Goal: Task Accomplishment & Management: Use online tool/utility

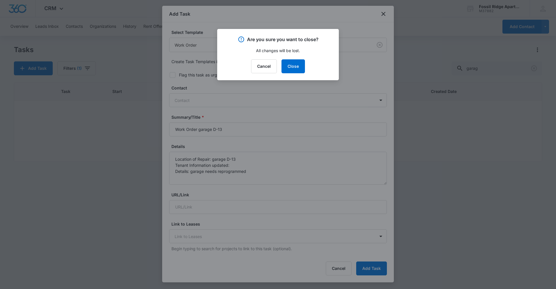
scroll to position [6, 0]
click at [268, 63] on button "Cancel" at bounding box center [264, 66] width 26 height 14
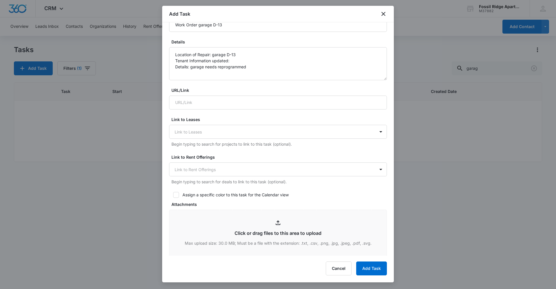
scroll to position [84, 0]
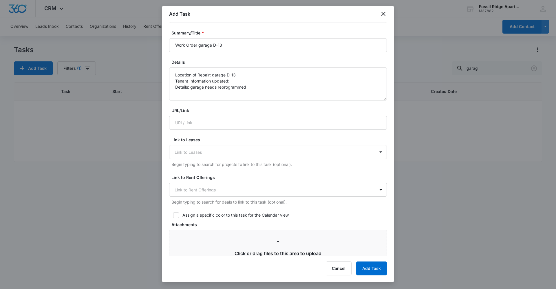
click at [315, 208] on form "Select Template Work Order Create Task Templates in Settings Flag this task as …" at bounding box center [278, 198] width 218 height 507
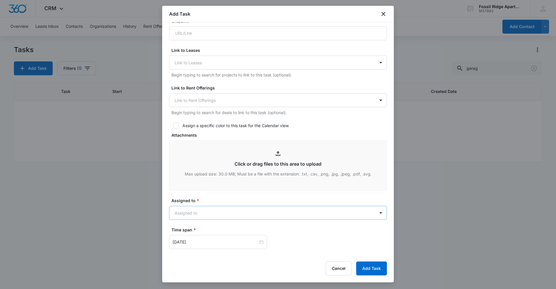
scroll to position [203, 0]
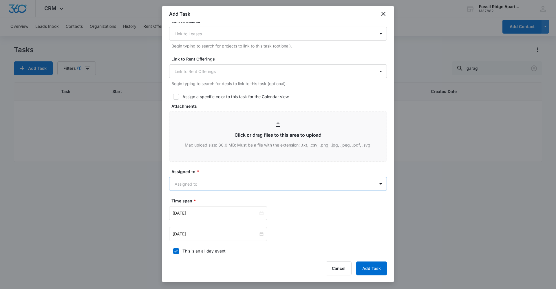
click at [251, 185] on body "CRM Apps Reputation Websites Forms CRM Email Social Content Ads Intelligence Fi…" at bounding box center [278, 144] width 556 height 289
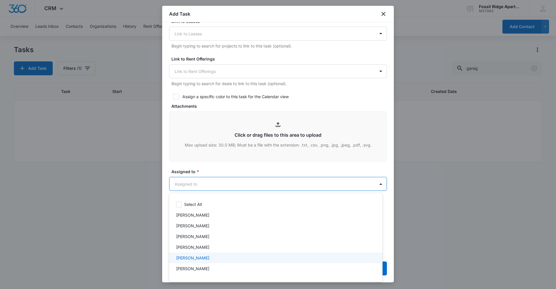
click at [242, 256] on div "[PERSON_NAME]" at bounding box center [275, 258] width 198 height 6
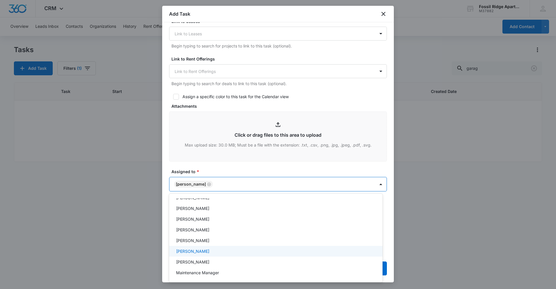
scroll to position [116, 0]
click at [244, 165] on div at bounding box center [278, 144] width 556 height 289
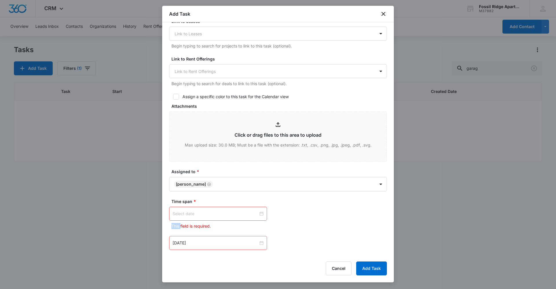
click at [258, 214] on div at bounding box center [218, 214] width 91 height 6
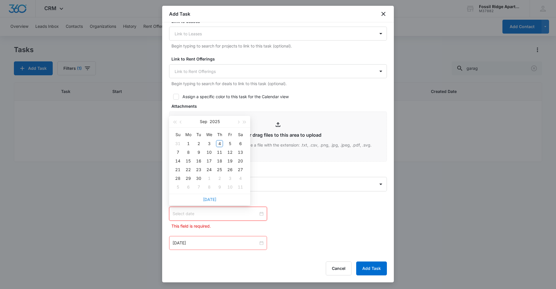
click at [209, 200] on link "Today" at bounding box center [209, 199] width 13 height 5
type input "Sep 4, 2025"
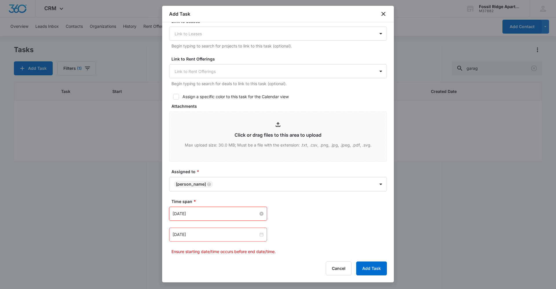
click at [263, 235] on div "Apr 2, 2024" at bounding box center [218, 235] width 98 height 14
click at [264, 236] on div at bounding box center [218, 235] width 98 height 14
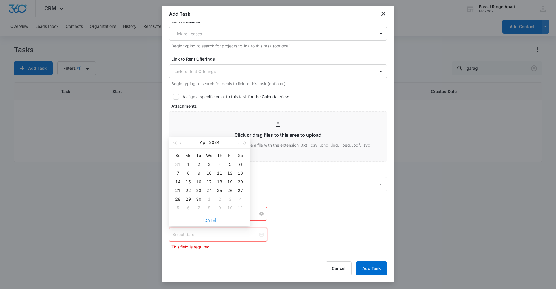
drag, startPoint x: 205, startPoint y: 219, endPoint x: 249, endPoint y: 226, distance: 44.3
click at [205, 219] on link "Today" at bounding box center [209, 220] width 13 height 5
type input "Sep 4, 2025"
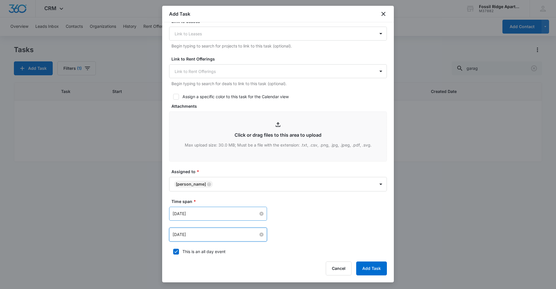
click at [329, 226] on div "Sep 4, 2025 Sep 2025 Su Mo Tu We Th Fr Sa 31 1 2 3 4 5 6 7 8 9 10 11 12 13 14 1…" at bounding box center [278, 224] width 218 height 35
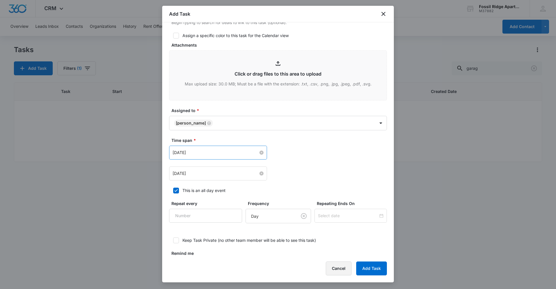
scroll to position [288, 0]
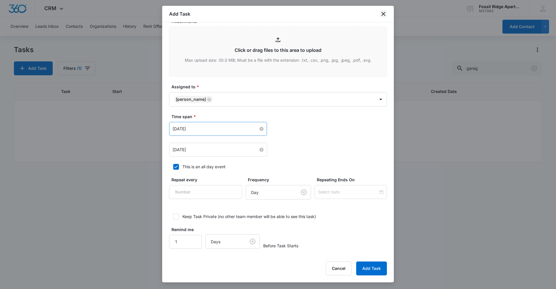
click at [385, 15] on icon "close" at bounding box center [383, 14] width 4 height 4
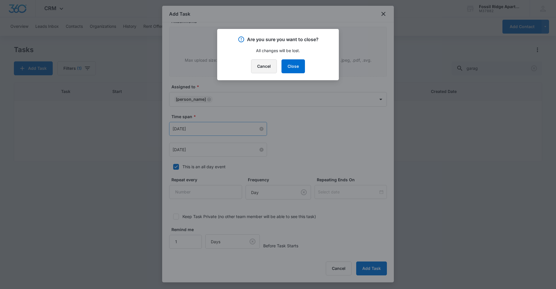
click at [267, 66] on button "Cancel" at bounding box center [264, 66] width 26 height 14
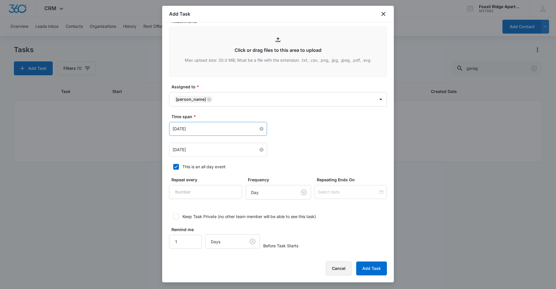
click at [336, 268] on button "Cancel" at bounding box center [339, 269] width 26 height 14
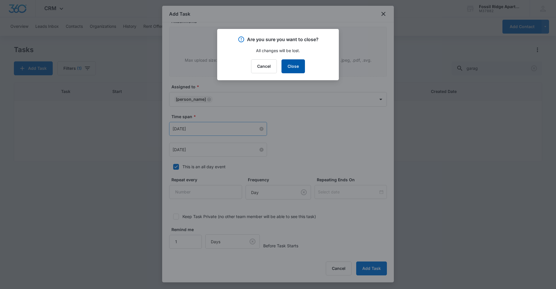
click at [292, 67] on button "Close" at bounding box center [293, 66] width 23 height 14
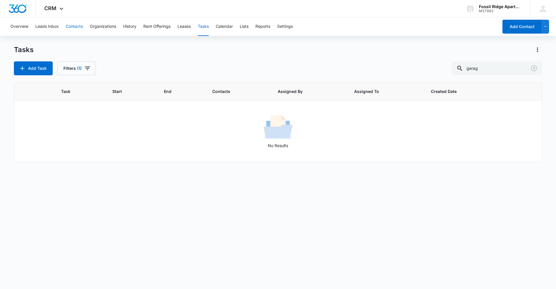
drag, startPoint x: 74, startPoint y: 30, endPoint x: 76, endPoint y: 28, distance: 3.1
click at [75, 29] on button "Contacts" at bounding box center [74, 26] width 17 height 19
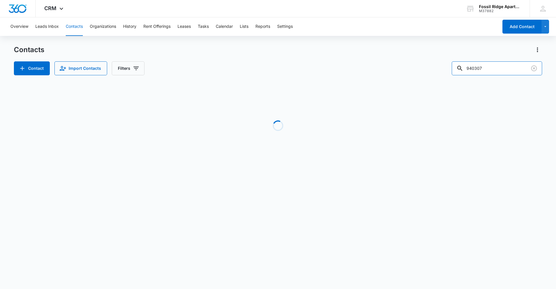
drag, startPoint x: 464, startPoint y: 68, endPoint x: 401, endPoint y: 65, distance: 62.6
click at [401, 65] on div "Contact Import Contacts Filters 940307" at bounding box center [278, 68] width 528 height 14
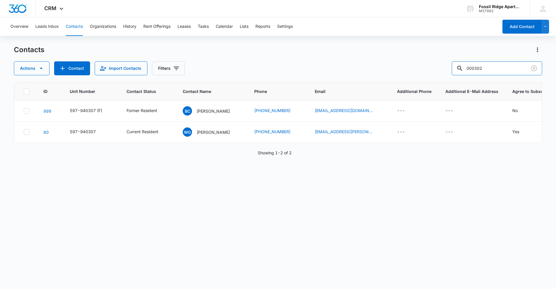
type input "000302"
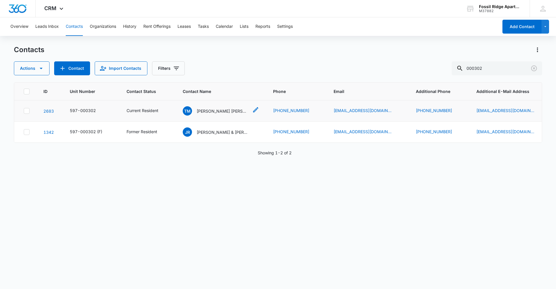
click at [215, 110] on p "Tinka Malue Moller, Rodney Kieth Still Jr." at bounding box center [223, 111] width 52 height 6
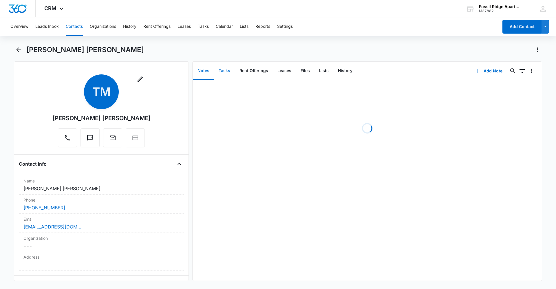
click at [226, 70] on button "Tasks" at bounding box center [224, 71] width 21 height 18
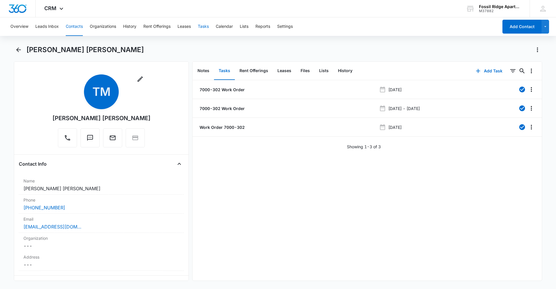
click at [204, 25] on button "Tasks" at bounding box center [203, 26] width 11 height 19
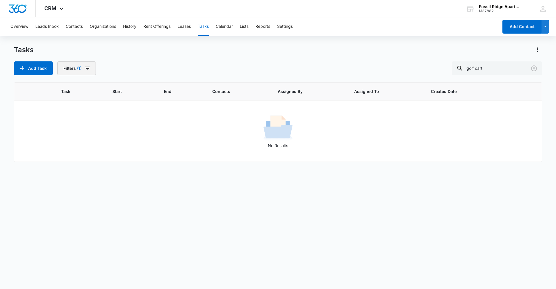
click at [79, 68] on span "(1)" at bounding box center [79, 68] width 5 height 4
drag, startPoint x: 94, startPoint y: 140, endPoint x: 96, endPoint y: 138, distance: 3.3
click at [95, 140] on label "Complete" at bounding box center [97, 138] width 67 height 6
click at [65, 138] on input "Complete" at bounding box center [64, 138] width 0 height 0
radio input "false"
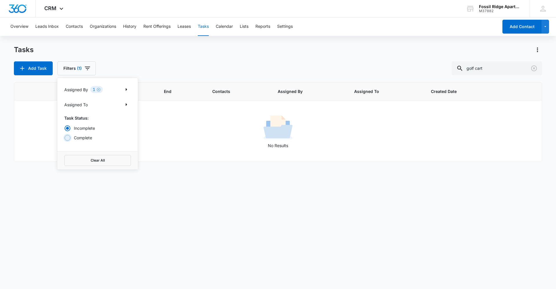
radio input "true"
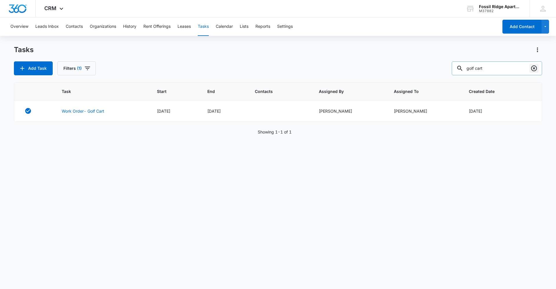
click at [535, 69] on icon "Clear" at bounding box center [534, 68] width 6 height 6
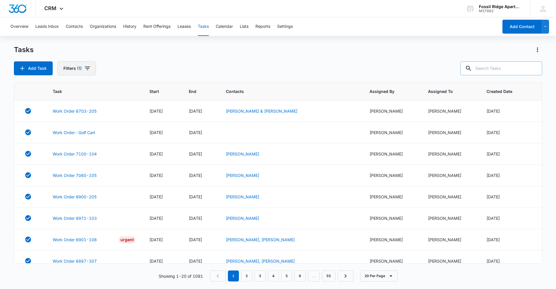
click at [88, 70] on icon "button" at bounding box center [87, 68] width 7 height 7
click at [92, 128] on label "Incomplete" at bounding box center [97, 128] width 67 height 6
click at [65, 128] on input "Incomplete" at bounding box center [64, 128] width 0 height 0
radio input "true"
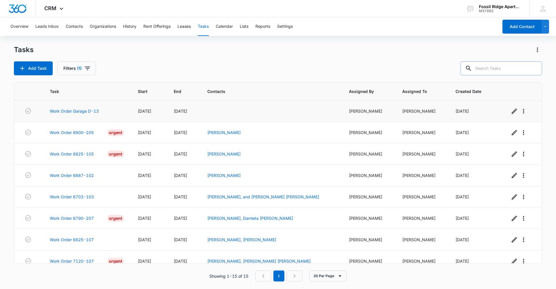
click at [227, 109] on td at bounding box center [271, 111] width 142 height 21
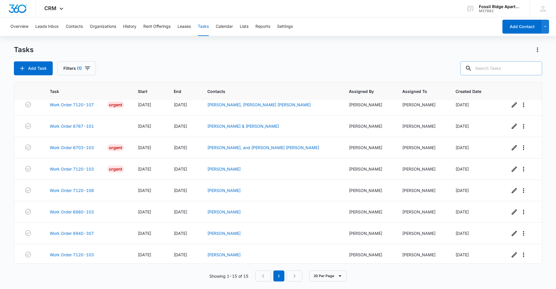
scroll to position [158, 0]
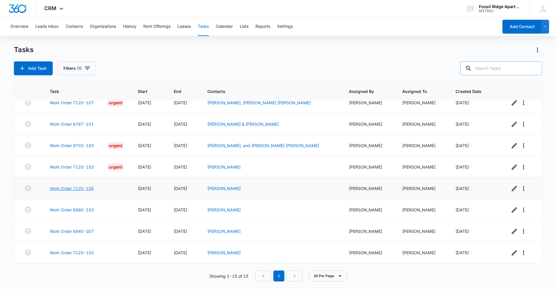
click at [74, 188] on link "Work Order 7120-108" at bounding box center [72, 188] width 44 height 6
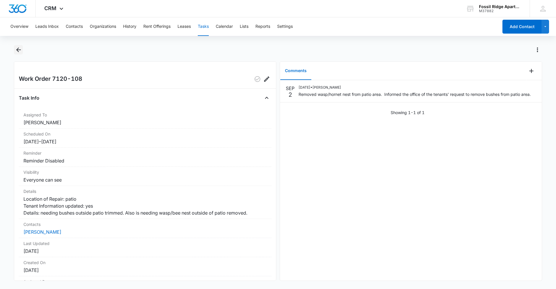
click at [18, 50] on icon "Back" at bounding box center [18, 50] width 5 height 5
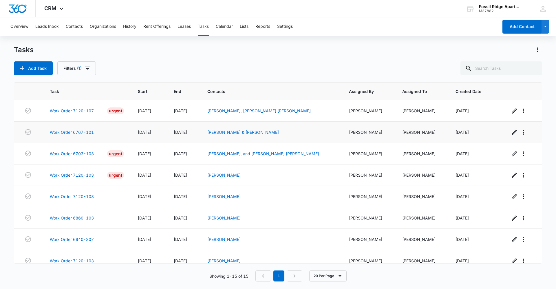
scroll to position [158, 0]
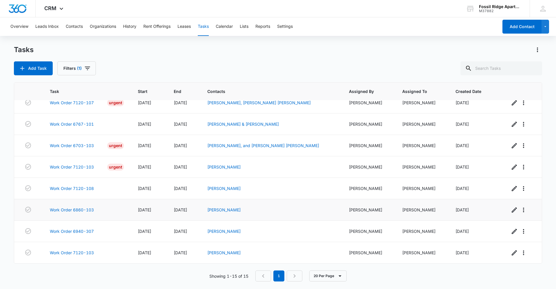
click at [83, 206] on td "Work Order 6860-103" at bounding box center [87, 209] width 88 height 21
click at [84, 211] on link "Work Order 6860-103" at bounding box center [72, 210] width 44 height 6
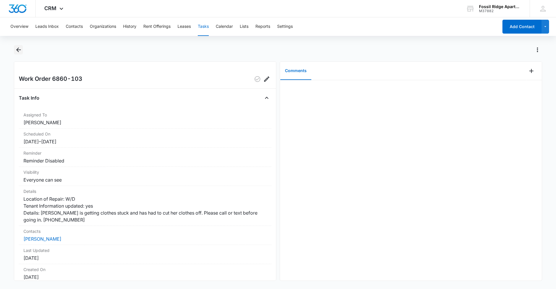
click at [21, 51] on icon "Back" at bounding box center [18, 49] width 7 height 7
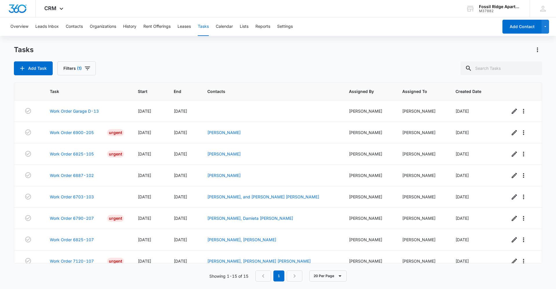
click at [189, 273] on div "Showing 1-15 of 15 1 20 Per Page" at bounding box center [278, 276] width 528 height 11
click at [74, 67] on button "Filters (1)" at bounding box center [76, 68] width 39 height 14
click at [83, 138] on label "Complete" at bounding box center [97, 138] width 67 height 6
click at [65, 138] on input "Complete" at bounding box center [64, 138] width 0 height 0
radio input "false"
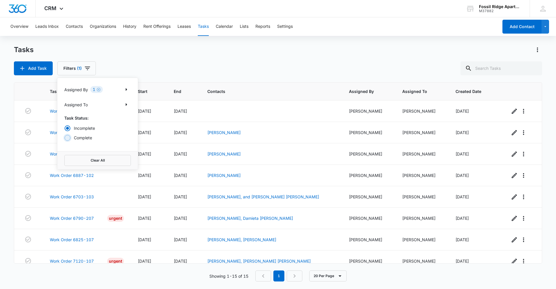
radio input "true"
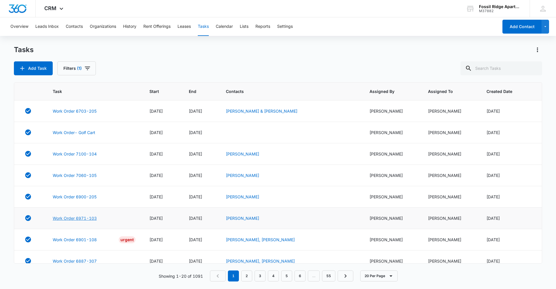
click at [85, 219] on link "Work Order 6971-103" at bounding box center [75, 218] width 44 height 6
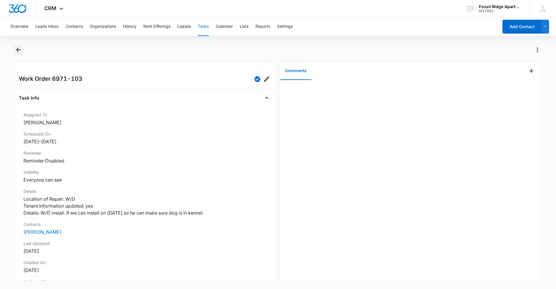
click at [17, 51] on icon "Back" at bounding box center [18, 49] width 7 height 7
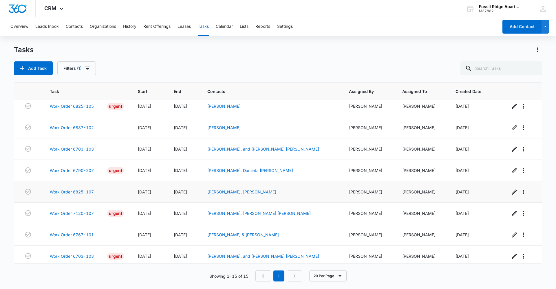
scroll to position [58, 0]
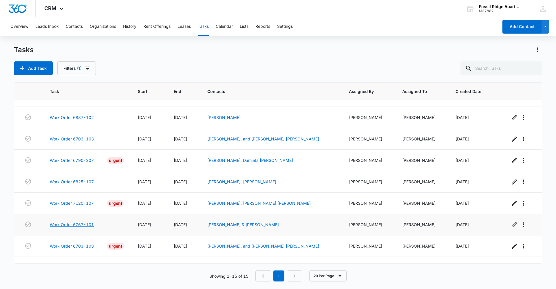
click at [79, 226] on link "Work Order 6767-101" at bounding box center [72, 225] width 44 height 6
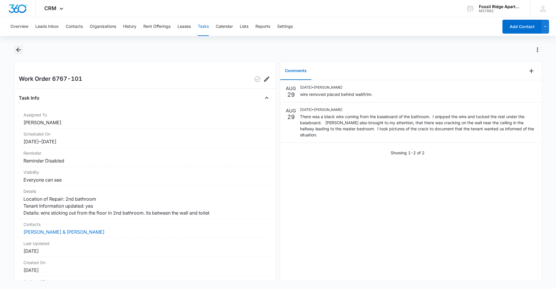
click at [18, 50] on icon "Back" at bounding box center [18, 49] width 7 height 7
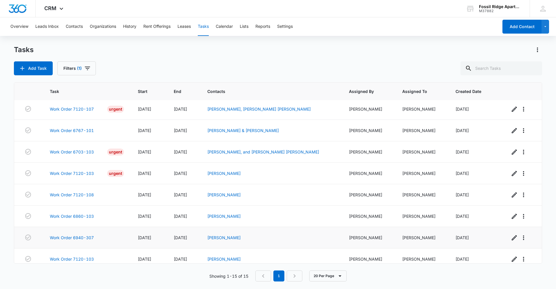
scroll to position [158, 0]
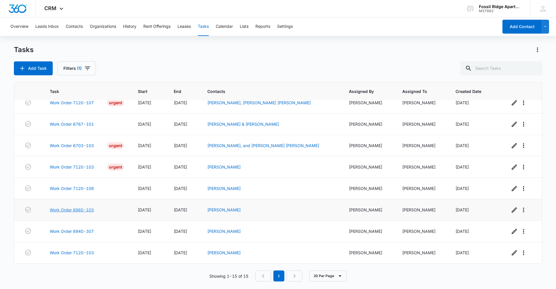
click at [73, 209] on link "Work Order 6860-103" at bounding box center [72, 210] width 44 height 6
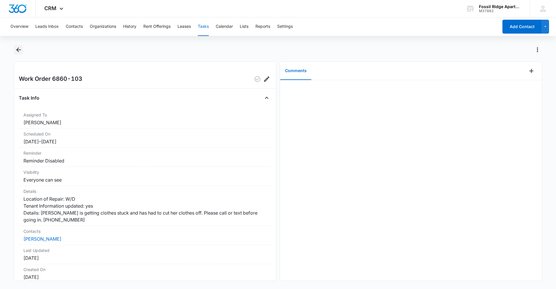
click at [16, 50] on icon "Back" at bounding box center [18, 49] width 7 height 7
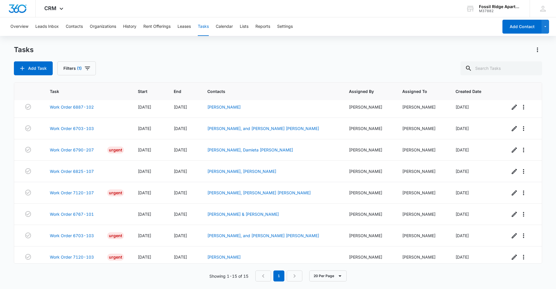
scroll to position [158, 0]
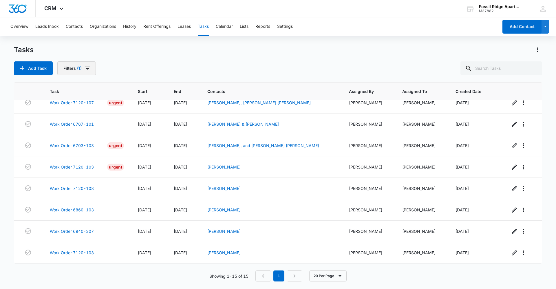
click at [72, 68] on button "Filters (1)" at bounding box center [76, 68] width 39 height 14
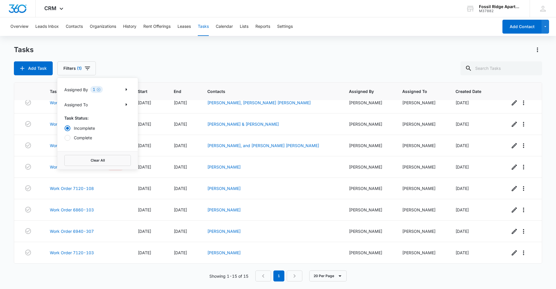
click at [132, 62] on div "Add Task Filters (1) Assigned By 1 Assigned To Task Status: Incomplete Complete…" at bounding box center [278, 68] width 528 height 14
